Goal: Communication & Community: Connect with others

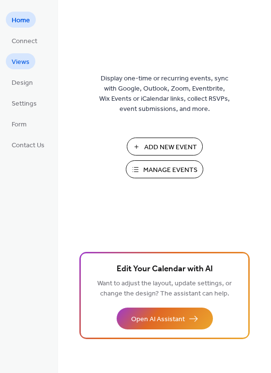
click at [22, 59] on span "Views" at bounding box center [21, 62] width 18 height 10
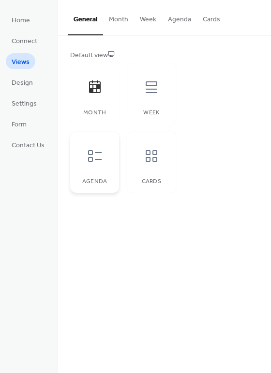
click at [94, 155] on icon at bounding box center [95, 156] width 16 height 16
click at [157, 149] on icon at bounding box center [152, 156] width 16 height 16
click at [101, 151] on icon at bounding box center [95, 156] width 16 height 16
click at [151, 157] on icon at bounding box center [152, 156] width 16 height 16
click at [95, 157] on icon at bounding box center [95, 156] width 16 height 16
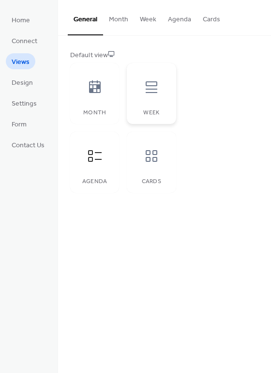
click at [146, 86] on icon at bounding box center [152, 87] width 12 height 12
click at [102, 154] on icon at bounding box center [95, 156] width 16 height 16
click at [180, 18] on button "Agenda" at bounding box center [179, 17] width 35 height 34
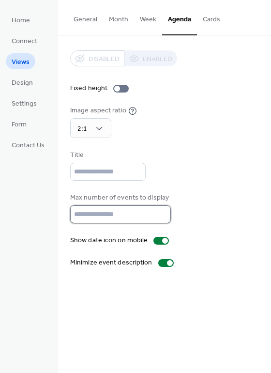
click at [161, 209] on input "**" at bounding box center [120, 215] width 101 height 18
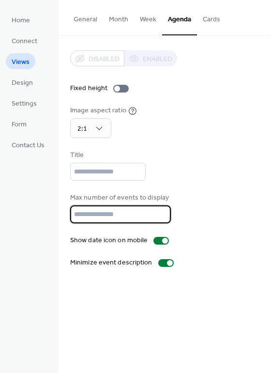
click at [161, 210] on input "**" at bounding box center [120, 215] width 101 height 18
click at [160, 210] on input "**" at bounding box center [120, 215] width 101 height 18
click at [159, 211] on input "**" at bounding box center [120, 215] width 101 height 18
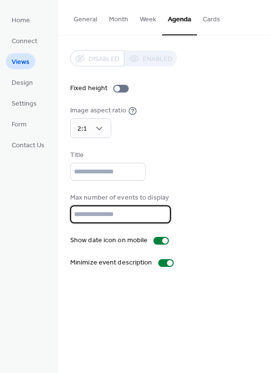
click at [159, 211] on input "**" at bounding box center [120, 215] width 101 height 18
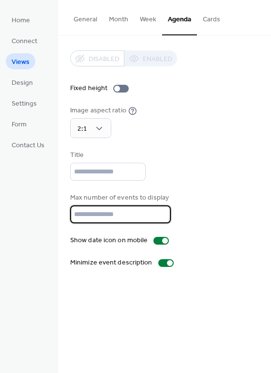
click at [159, 211] on input "**" at bounding box center [120, 215] width 101 height 18
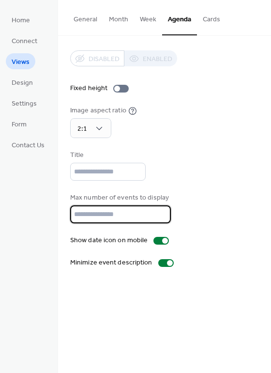
click at [159, 211] on input "**" at bounding box center [120, 215] width 101 height 18
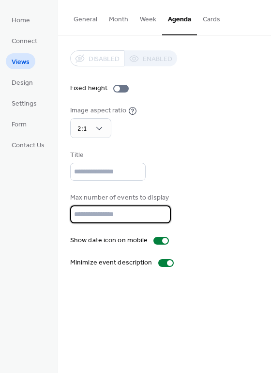
click at [159, 218] on input "**" at bounding box center [120, 215] width 101 height 18
type input "**"
click at [159, 218] on input "**" at bounding box center [120, 215] width 101 height 18
click at [27, 85] on span "Design" at bounding box center [22, 83] width 21 height 10
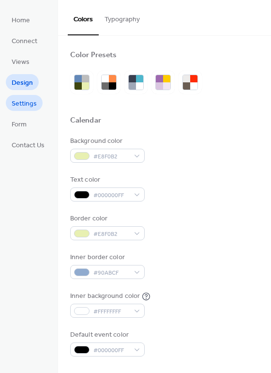
click at [27, 106] on span "Settings" at bounding box center [24, 104] width 25 height 10
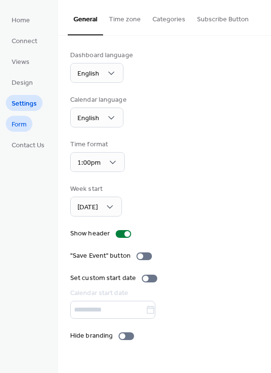
click at [19, 121] on span "Form" at bounding box center [19, 125] width 15 height 10
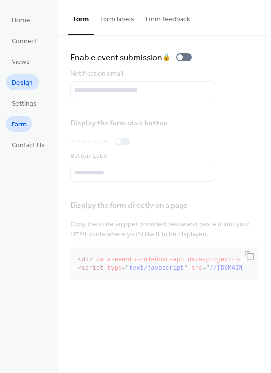
click at [18, 86] on span "Design" at bounding box center [22, 83] width 21 height 10
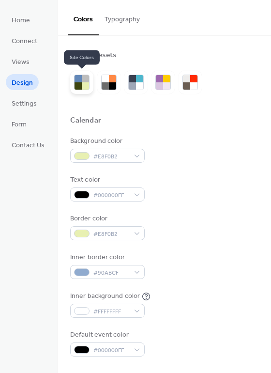
click at [85, 81] on div at bounding box center [85, 78] width 7 height 7
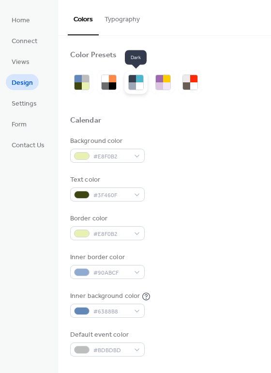
click at [133, 81] on div at bounding box center [132, 78] width 7 height 7
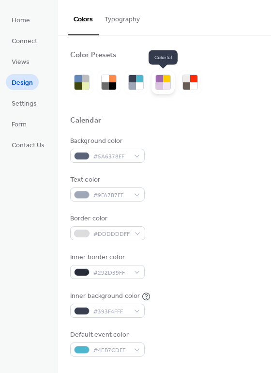
click at [159, 81] on div at bounding box center [159, 78] width 7 height 7
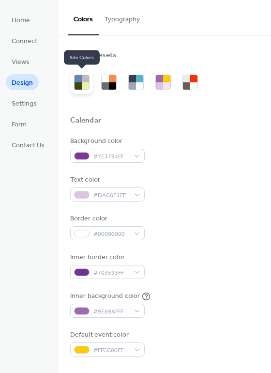
click at [82, 83] on div at bounding box center [85, 85] width 7 height 7
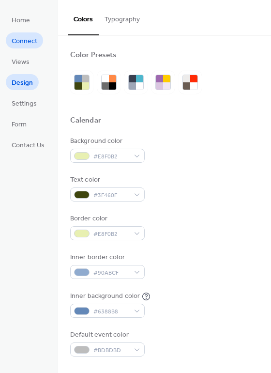
click at [24, 39] on span "Connect" at bounding box center [25, 41] width 26 height 10
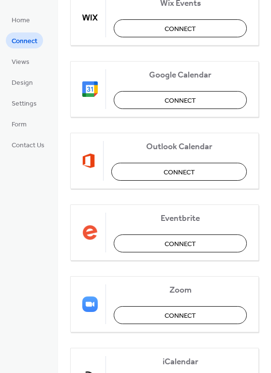
scroll to position [97, 0]
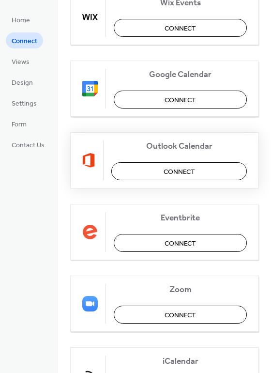
click at [155, 172] on button "Connect" at bounding box center [179, 171] width 136 height 18
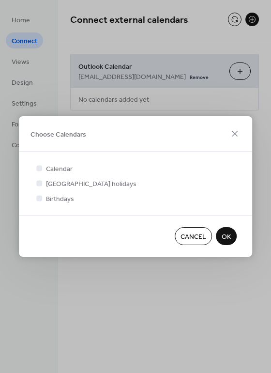
click at [184, 237] on span "Cancel" at bounding box center [194, 237] width 26 height 10
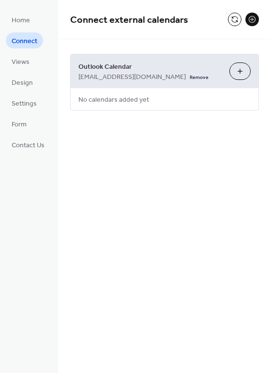
click at [236, 70] on button "Choose Calendars" at bounding box center [240, 71] width 21 height 17
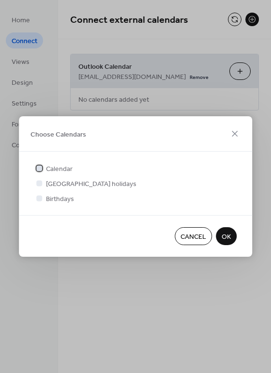
click at [38, 167] on div at bounding box center [39, 168] width 6 height 6
drag, startPoint x: 225, startPoint y: 236, endPoint x: 184, endPoint y: 205, distance: 51.6
click at [184, 205] on div "Choose Calendars Calendar United Kingdom holidays Birthdays Cancel OK" at bounding box center [136, 186] width 234 height 141
click at [195, 232] on span "Cancel" at bounding box center [194, 237] width 26 height 10
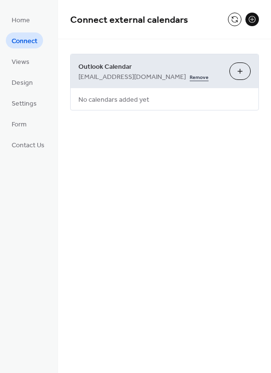
click at [190, 76] on link "Remove" at bounding box center [199, 76] width 19 height 10
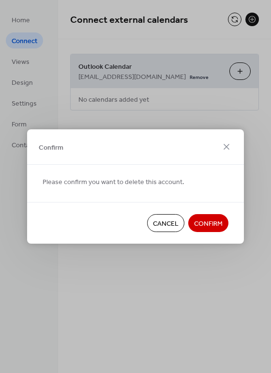
click at [220, 220] on span "Confirm" at bounding box center [208, 224] width 29 height 10
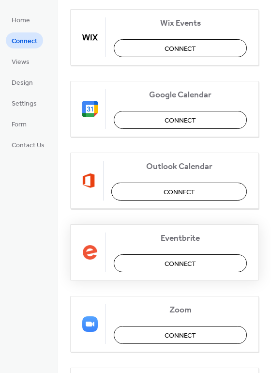
scroll to position [60, 0]
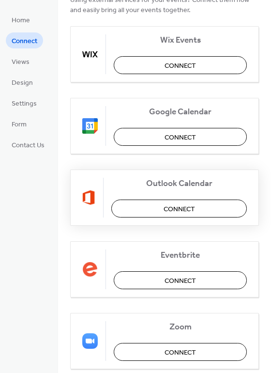
drag, startPoint x: 159, startPoint y: 205, endPoint x: 83, endPoint y: 183, distance: 78.8
click at [111, 189] on div "Outlook Calendar Connect" at bounding box center [164, 198] width 189 height 56
click at [174, 206] on span "Connect" at bounding box center [180, 210] width 32 height 10
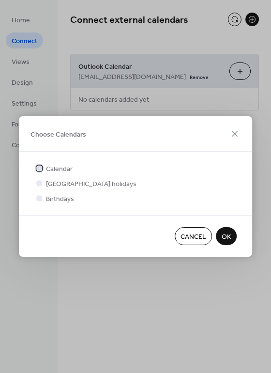
click at [48, 166] on span "Calendar" at bounding box center [59, 169] width 27 height 10
click at [229, 238] on span "OK" at bounding box center [226, 237] width 9 height 10
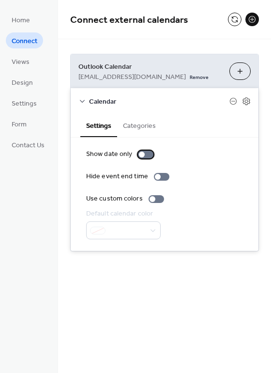
click at [146, 156] on div at bounding box center [146, 155] width 16 height 8
click at [144, 156] on div at bounding box center [146, 155] width 16 height 8
click at [235, 18] on button at bounding box center [235, 20] width 14 height 14
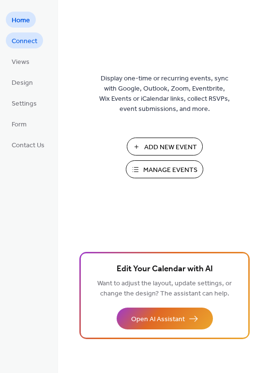
click at [19, 42] on span "Connect" at bounding box center [25, 41] width 26 height 10
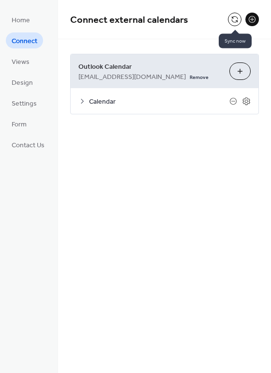
click at [234, 19] on button at bounding box center [235, 20] width 14 height 14
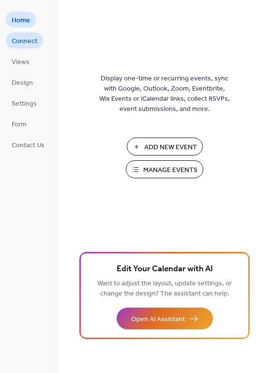
click at [22, 44] on span "Connect" at bounding box center [25, 41] width 26 height 10
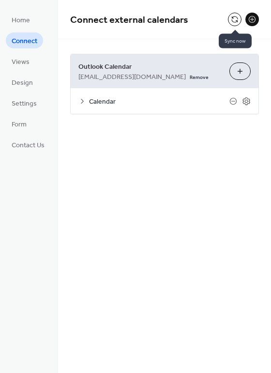
click at [233, 20] on button at bounding box center [235, 20] width 14 height 14
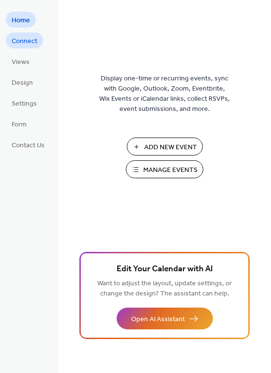
click at [33, 46] on span "Connect" at bounding box center [25, 41] width 26 height 10
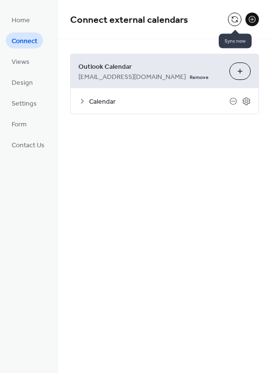
click at [233, 22] on button at bounding box center [235, 20] width 14 height 14
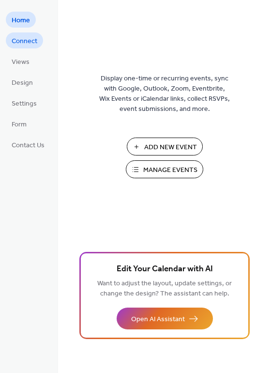
click at [21, 38] on span "Connect" at bounding box center [25, 41] width 26 height 10
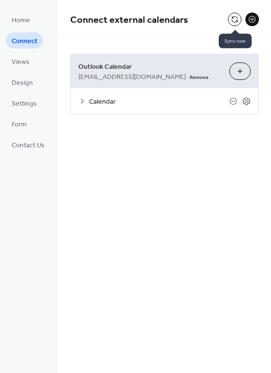
click at [238, 16] on button at bounding box center [235, 20] width 14 height 14
